Goal: Information Seeking & Learning: Find specific fact

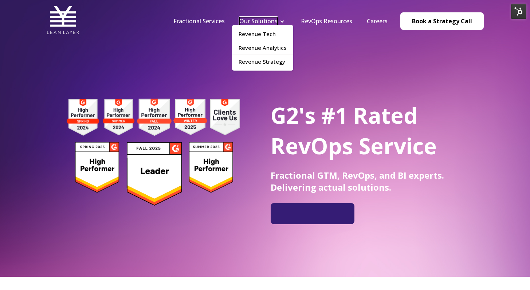
click at [257, 23] on link "Our Solutions" at bounding box center [258, 21] width 38 height 8
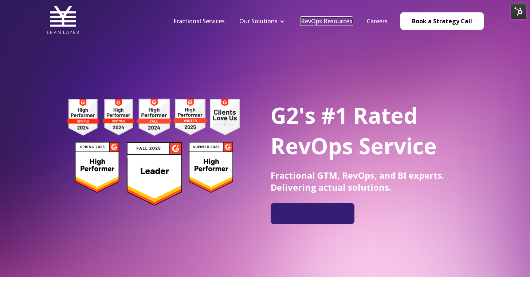
click at [329, 20] on link "RevOps Resources" at bounding box center [326, 21] width 51 height 8
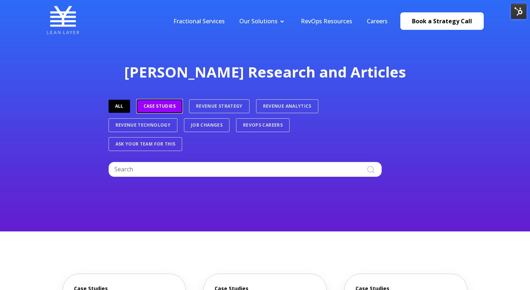
click at [161, 108] on link "Case Studies" at bounding box center [160, 106] width 46 height 14
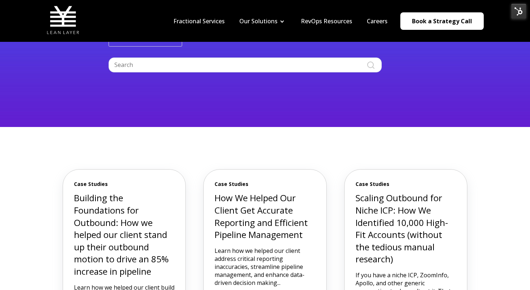
scroll to position [81, 0]
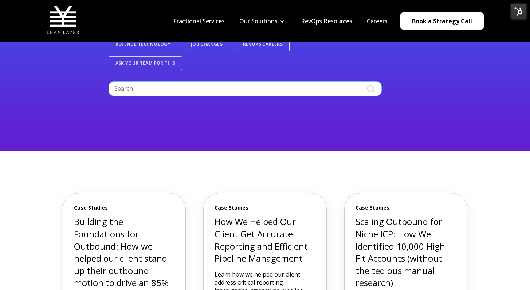
click at [187, 95] on input "Search" at bounding box center [245, 88] width 273 height 15
type input "hubspot"
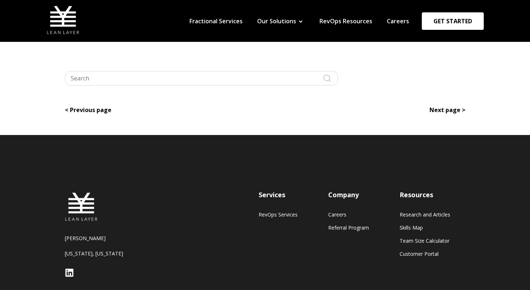
type input "hubspot"
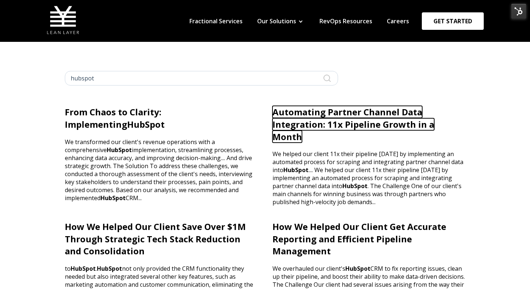
click at [332, 128] on link "Automating Partner Channel Data Integration: 11x Pipeline Growth in a Month" at bounding box center [354, 124] width 162 height 36
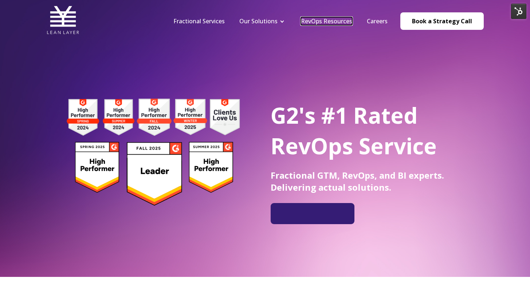
click at [319, 20] on link "RevOps Resources" at bounding box center [326, 21] width 51 height 8
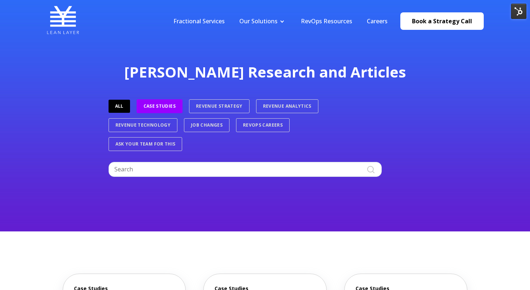
click at [158, 111] on link "Case Studies" at bounding box center [160, 106] width 46 height 14
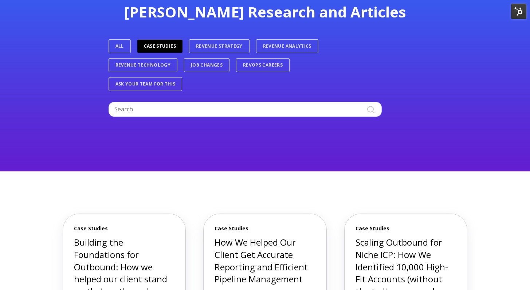
scroll to position [68, 0]
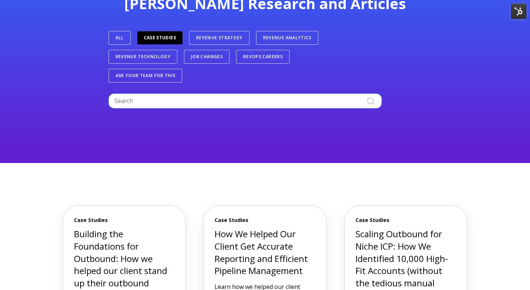
click at [199, 102] on input "Search" at bounding box center [245, 101] width 273 height 15
type input "hubspot"
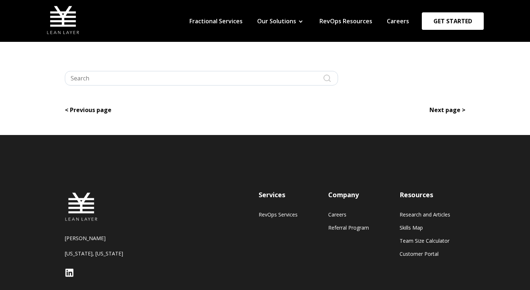
type input "hubspot"
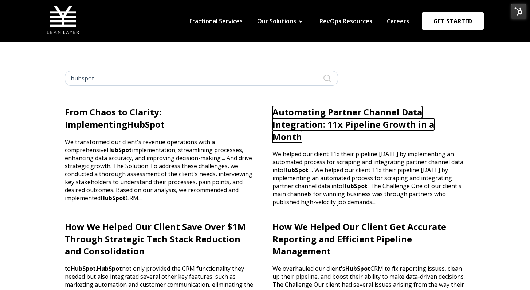
click at [297, 120] on link "Automating Partner Channel Data Integration: 11x Pipeline Growth in a Month" at bounding box center [354, 124] width 162 height 36
click at [309, 126] on link "Automating Partner Channel Data Integration: 11x Pipeline Growth in a Month" at bounding box center [354, 124] width 162 height 36
